Goal: Information Seeking & Learning: Learn about a topic

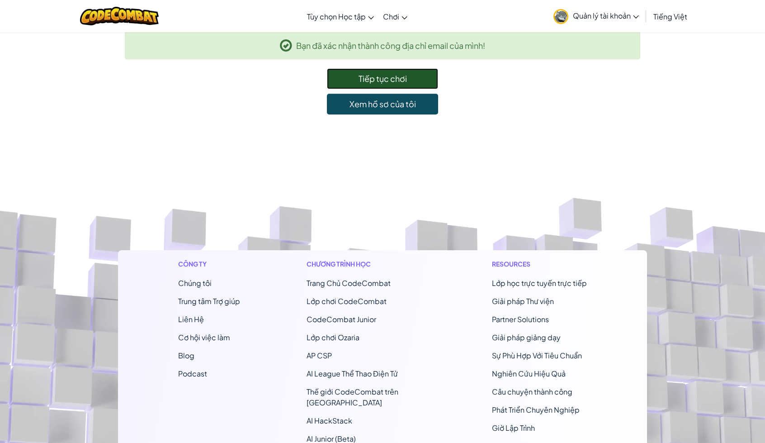
click at [402, 71] on link "Tiếp tục chơi" at bounding box center [382, 78] width 111 height 21
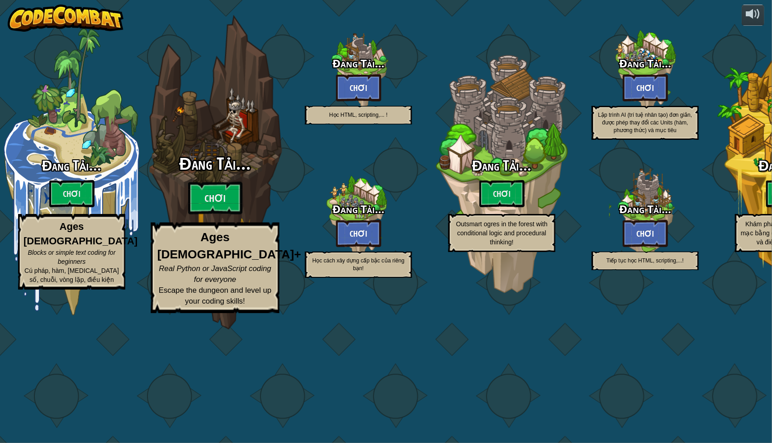
select select "vi"
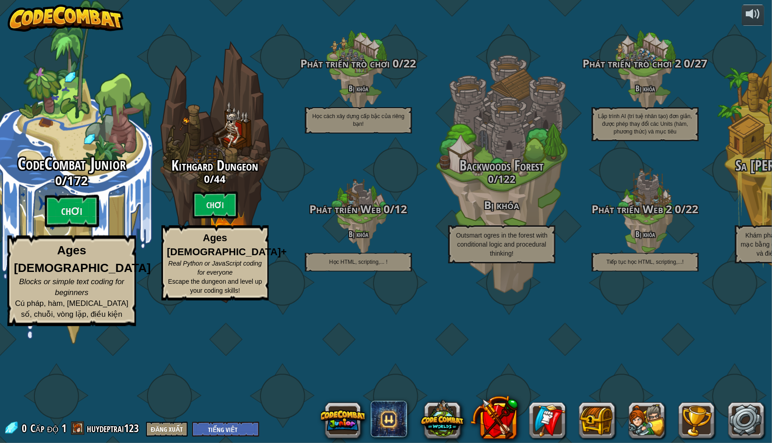
click at [85, 253] on div "CodeCombat Junior 0 / 172 Chơi Ages [DEMOGRAPHIC_DATA] Blocks or simple text co…" at bounding box center [72, 240] width 172 height 171
select select "vi"
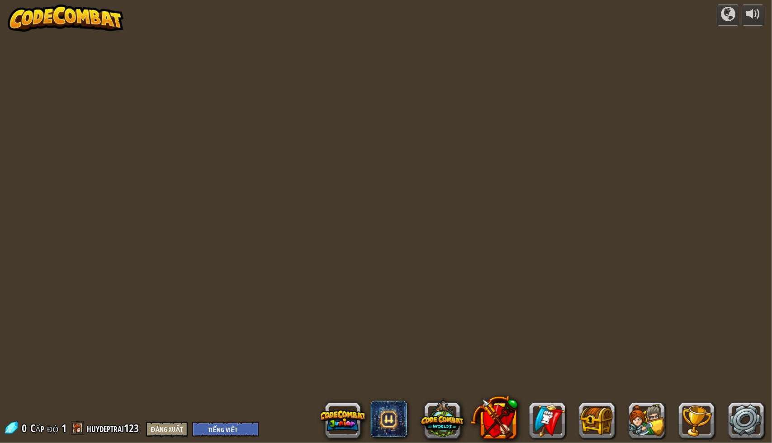
select select "vi"
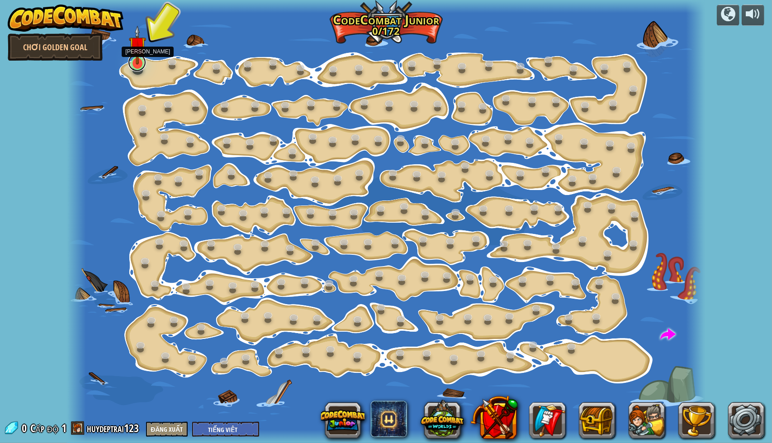
click at [142, 67] on link at bounding box center [137, 62] width 18 height 18
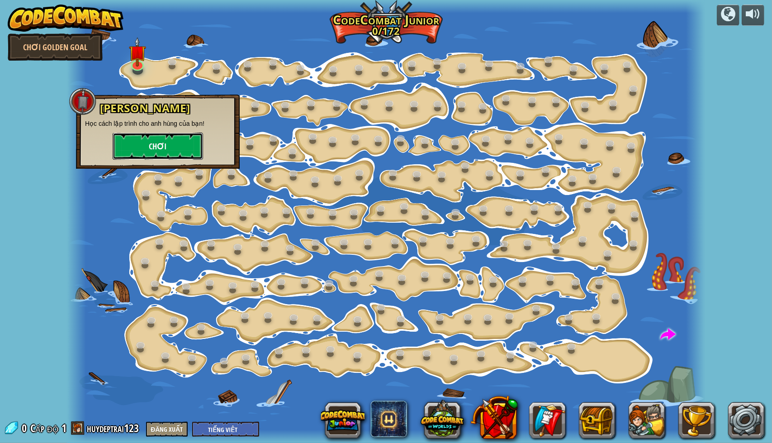
click at [144, 137] on button "Chơi" at bounding box center [158, 146] width 90 height 27
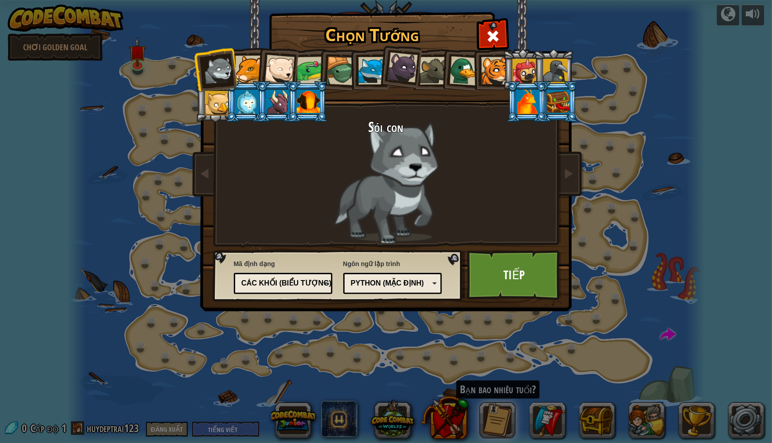
click at [408, 279] on div "Python (Mặc định)" at bounding box center [390, 283] width 78 height 10
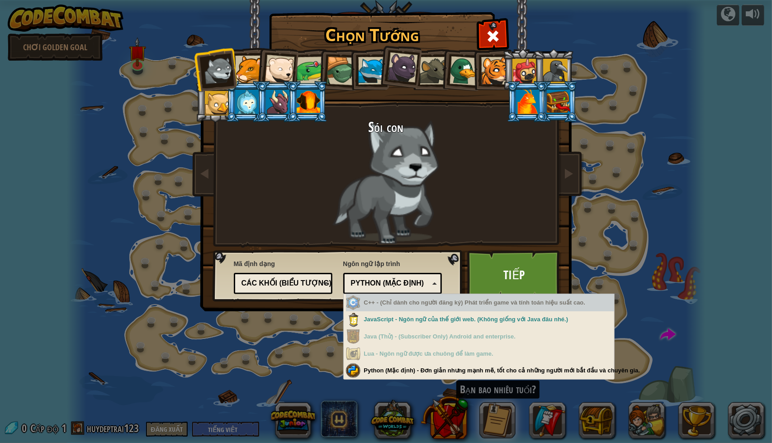
click at [409, 309] on div "C++ - (Chỉ dành cho người đăng ký) Phát triển game và tính toán hiệu suất cao." at bounding box center [480, 303] width 268 height 18
drag, startPoint x: 409, startPoint y: 309, endPoint x: 442, endPoint y: 298, distance: 35.2
click at [442, 298] on div "C++ - (Chỉ dành cho người đăng ký) Phát triển game và tính toán hiệu suất cao." at bounding box center [480, 303] width 268 height 18
click at [433, 303] on div "C++ - (Chỉ dành cho người đăng ký) Phát triển game và tính toán hiệu suất cao." at bounding box center [480, 303] width 268 height 18
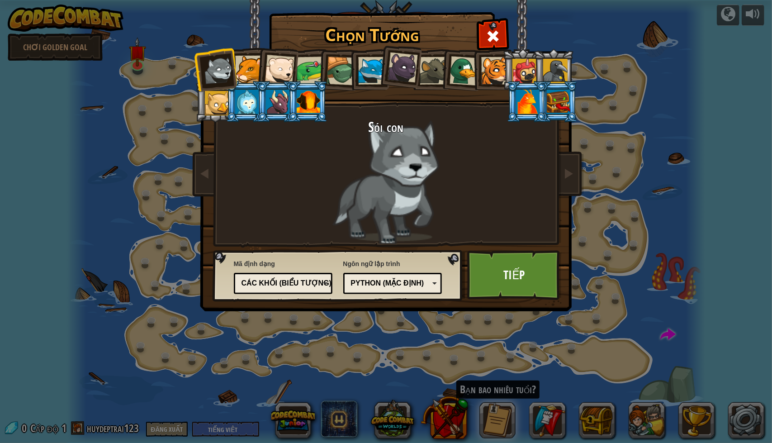
click at [419, 368] on div "Chọn Tướng 0 Sói con Báo sư tử Gấu Bắc Cực Con Ếch Rùa Cáo Xanh Gấu con báo đen…" at bounding box center [386, 221] width 772 height 443
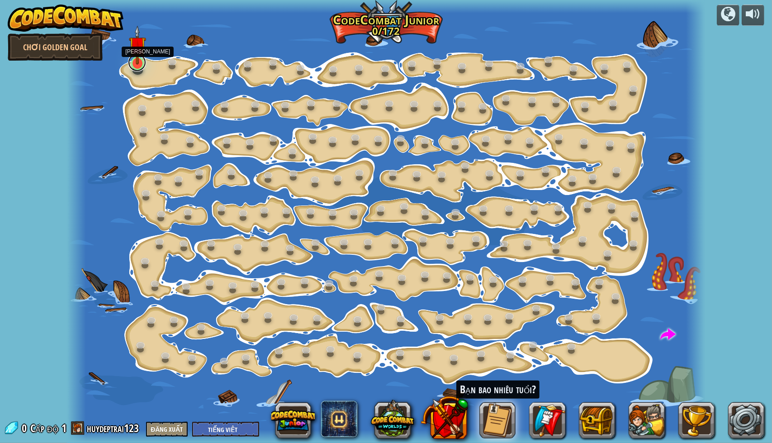
click at [143, 65] on link at bounding box center [137, 62] width 18 height 18
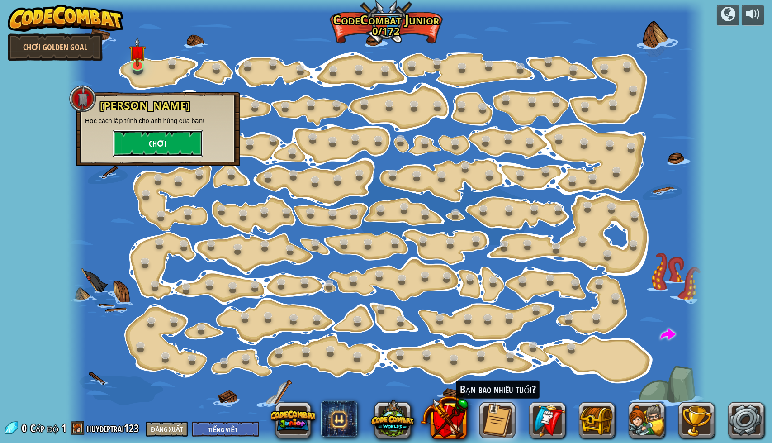
click at [182, 136] on button "Chơi" at bounding box center [158, 143] width 90 height 27
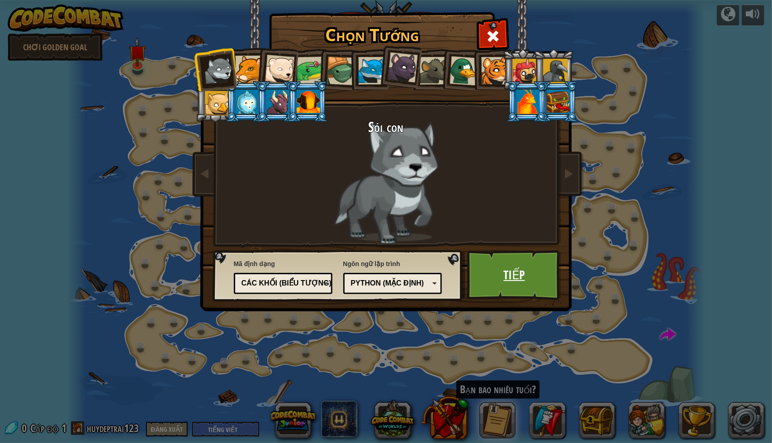
click at [505, 270] on link "Tiếp" at bounding box center [514, 275] width 95 height 50
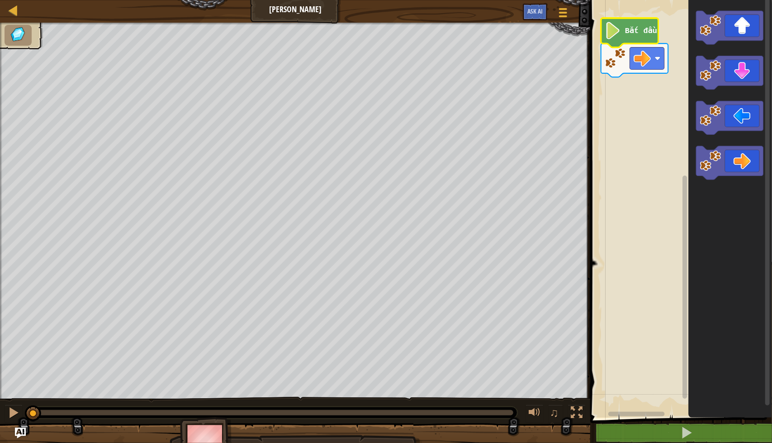
click at [637, 30] on text "Bắt đầu" at bounding box center [641, 30] width 32 height 9
click at [654, 62] on rect "Không gian làm việc Blockly" at bounding box center [647, 58] width 34 height 22
click at [739, 155] on icon "Không gian làm việc Blockly" at bounding box center [730, 162] width 67 height 33
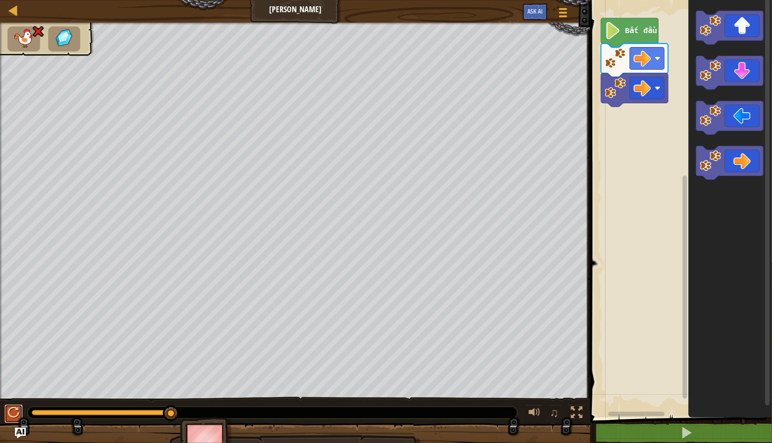
click at [14, 412] on div at bounding box center [14, 413] width 12 height 12
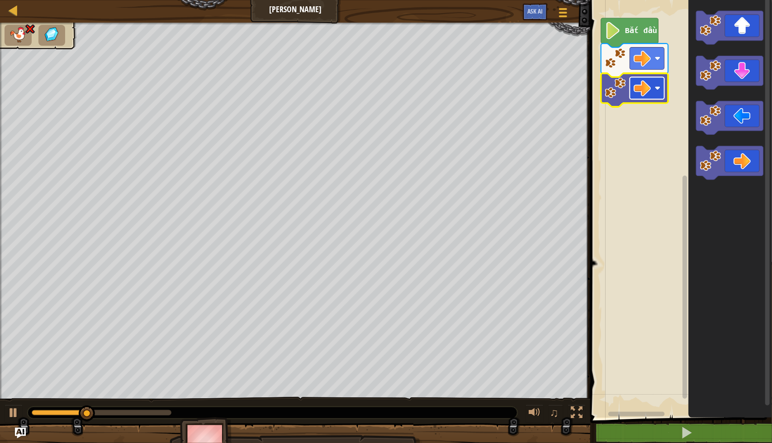
click at [630, 97] on rect "Không gian làm việc Blockly" at bounding box center [647, 88] width 34 height 22
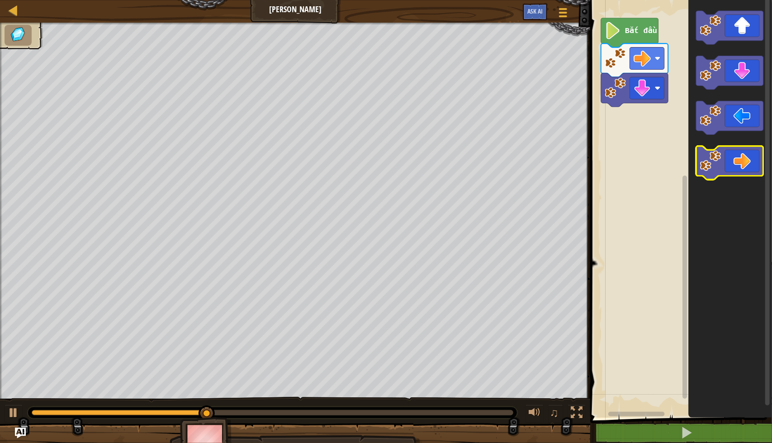
click at [739, 147] on icon "Không gian làm việc Blockly" at bounding box center [730, 162] width 67 height 33
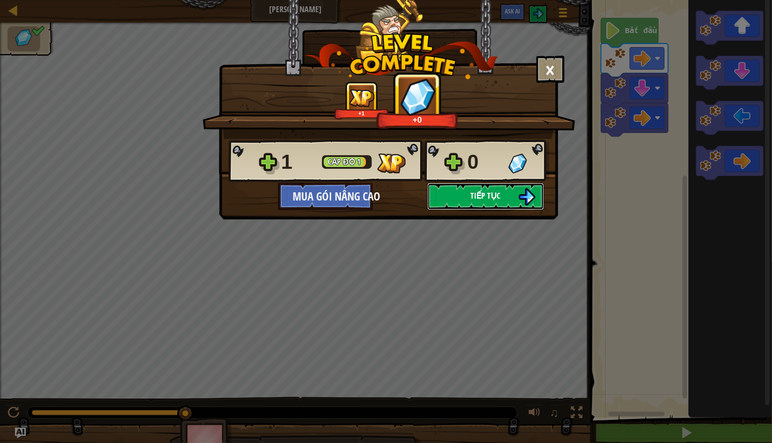
click at [460, 191] on button "Tiếp tục" at bounding box center [485, 196] width 117 height 27
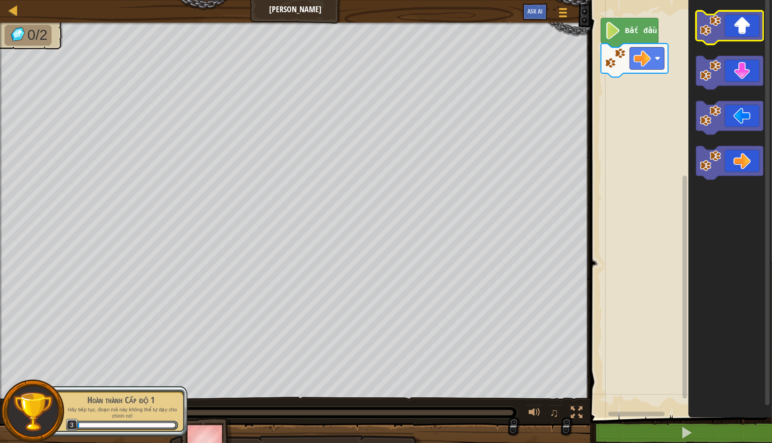
click at [722, 34] on icon "Không gian làm việc Blockly" at bounding box center [730, 27] width 67 height 33
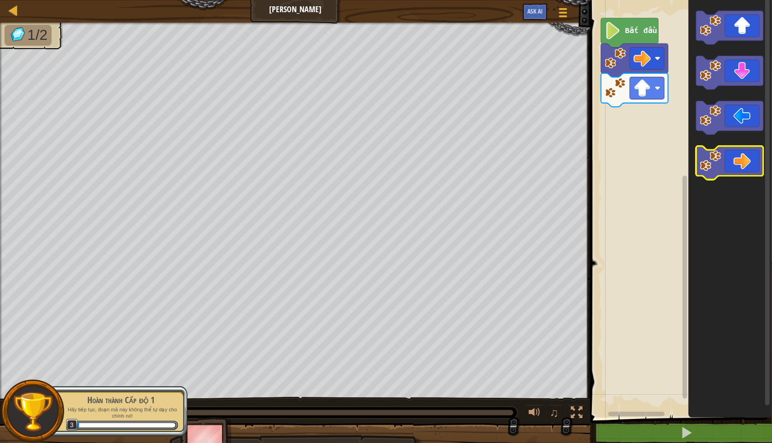
click at [743, 157] on icon "Không gian làm việc Blockly" at bounding box center [730, 162] width 67 height 33
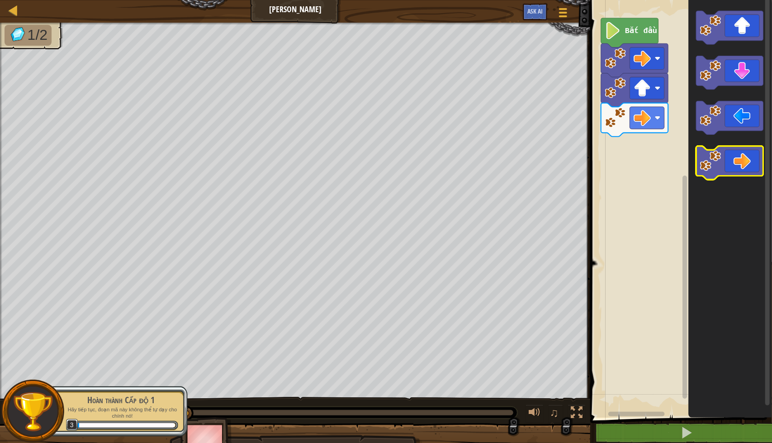
click at [743, 157] on icon "Không gian làm việc Blockly" at bounding box center [730, 162] width 67 height 33
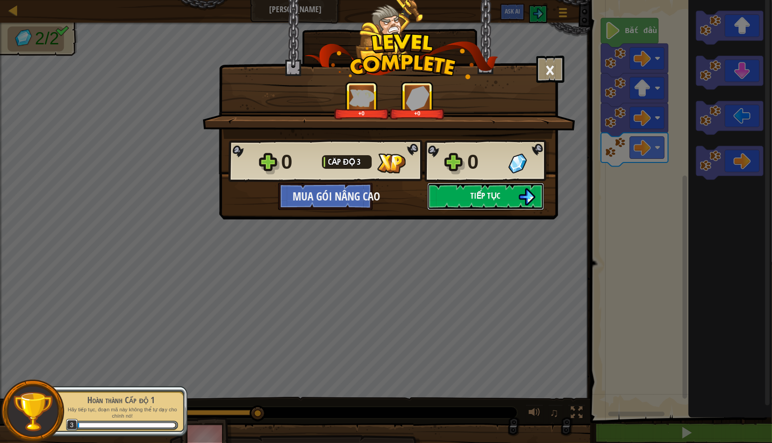
click at [479, 198] on span "Tiếp tục" at bounding box center [486, 195] width 30 height 11
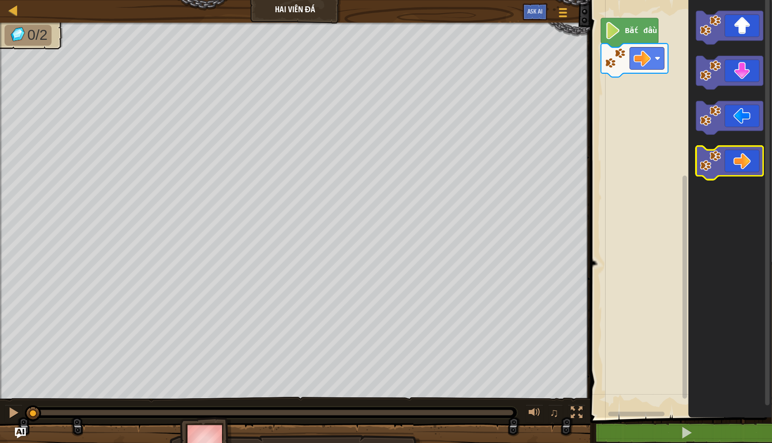
click at [738, 147] on icon "Không gian làm việc Blockly" at bounding box center [730, 162] width 67 height 33
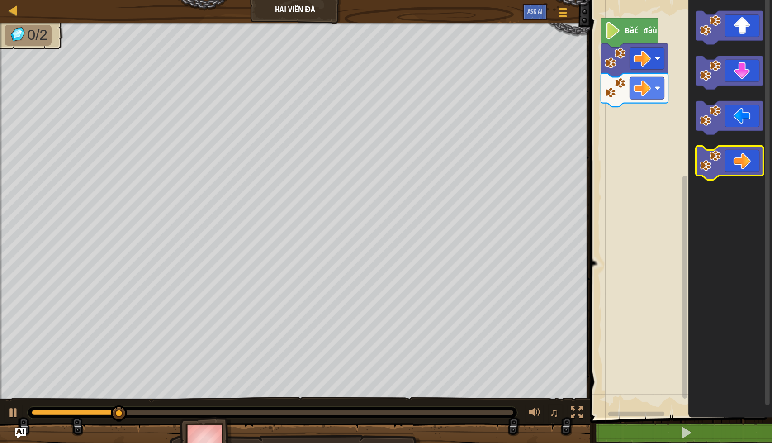
click at [737, 163] on icon "Không gian làm việc Blockly" at bounding box center [730, 162] width 67 height 33
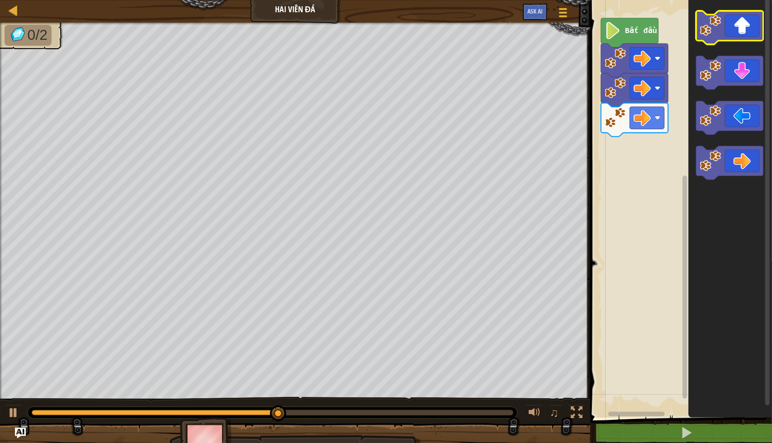
click at [743, 25] on icon "Không gian làm việc Blockly" at bounding box center [730, 27] width 67 height 33
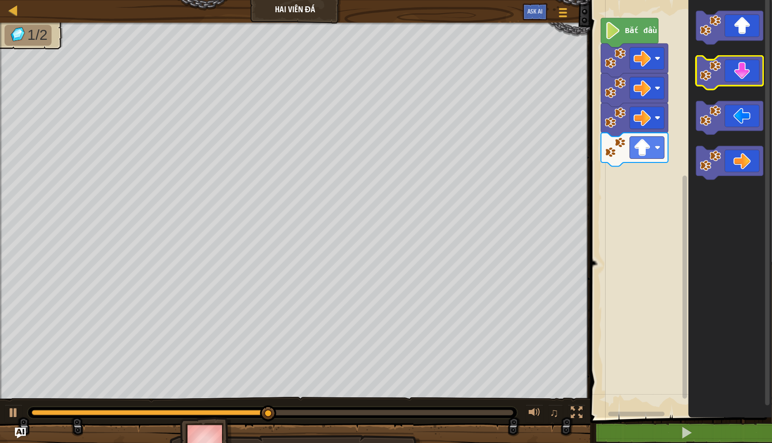
click at [739, 74] on icon "Không gian làm việc Blockly" at bounding box center [730, 72] width 67 height 33
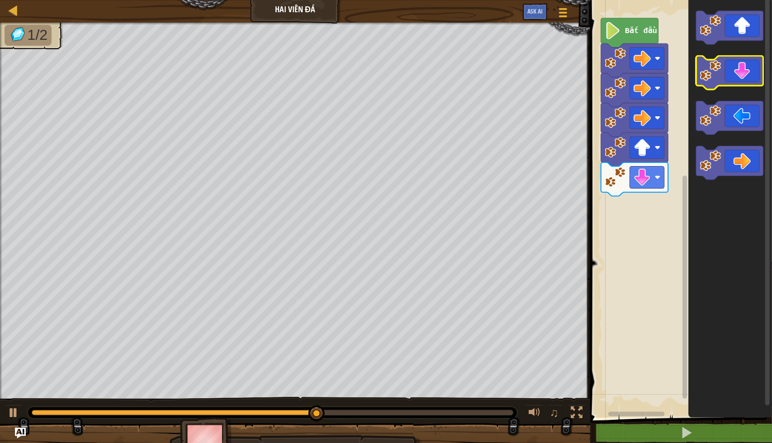
click at [739, 74] on icon "Không gian làm việc Blockly" at bounding box center [730, 72] width 67 height 33
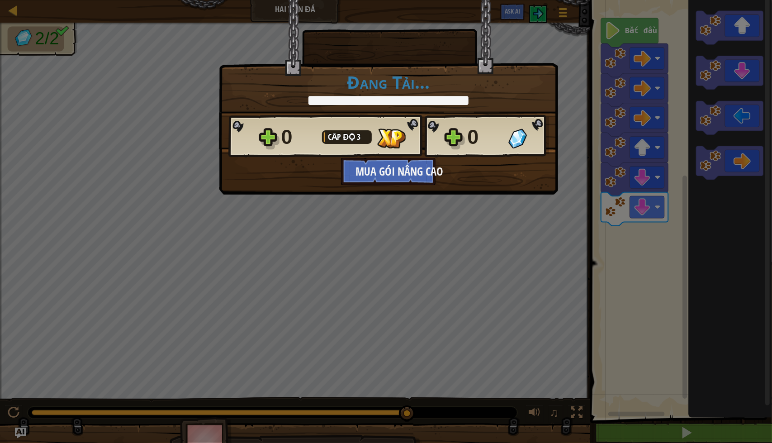
click at [493, 306] on div "× Đánh giá màn chơi: Đánh giá Đang Tải... Reticulating Splines... Đang Tải... 0…" at bounding box center [386, 221] width 772 height 443
click at [364, 169] on button "Mua gói nâng cao" at bounding box center [388, 171] width 95 height 27
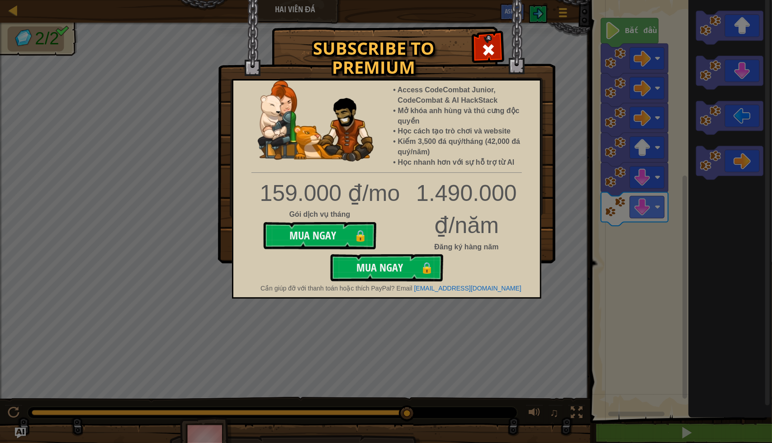
click at [482, 48] on span at bounding box center [488, 50] width 14 height 14
